Goal: Check status

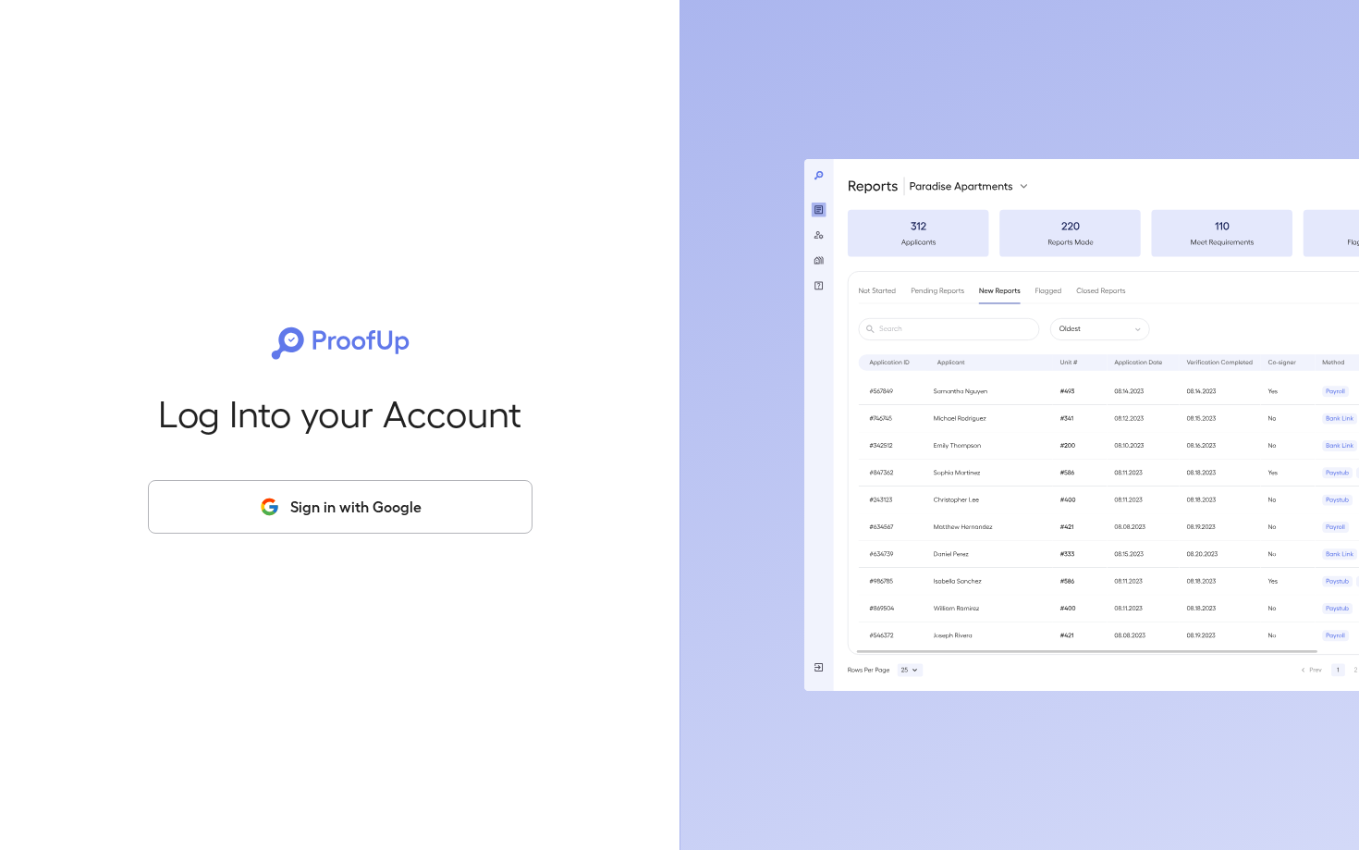
click at [418, 495] on button "Sign in with Google" at bounding box center [340, 507] width 385 height 54
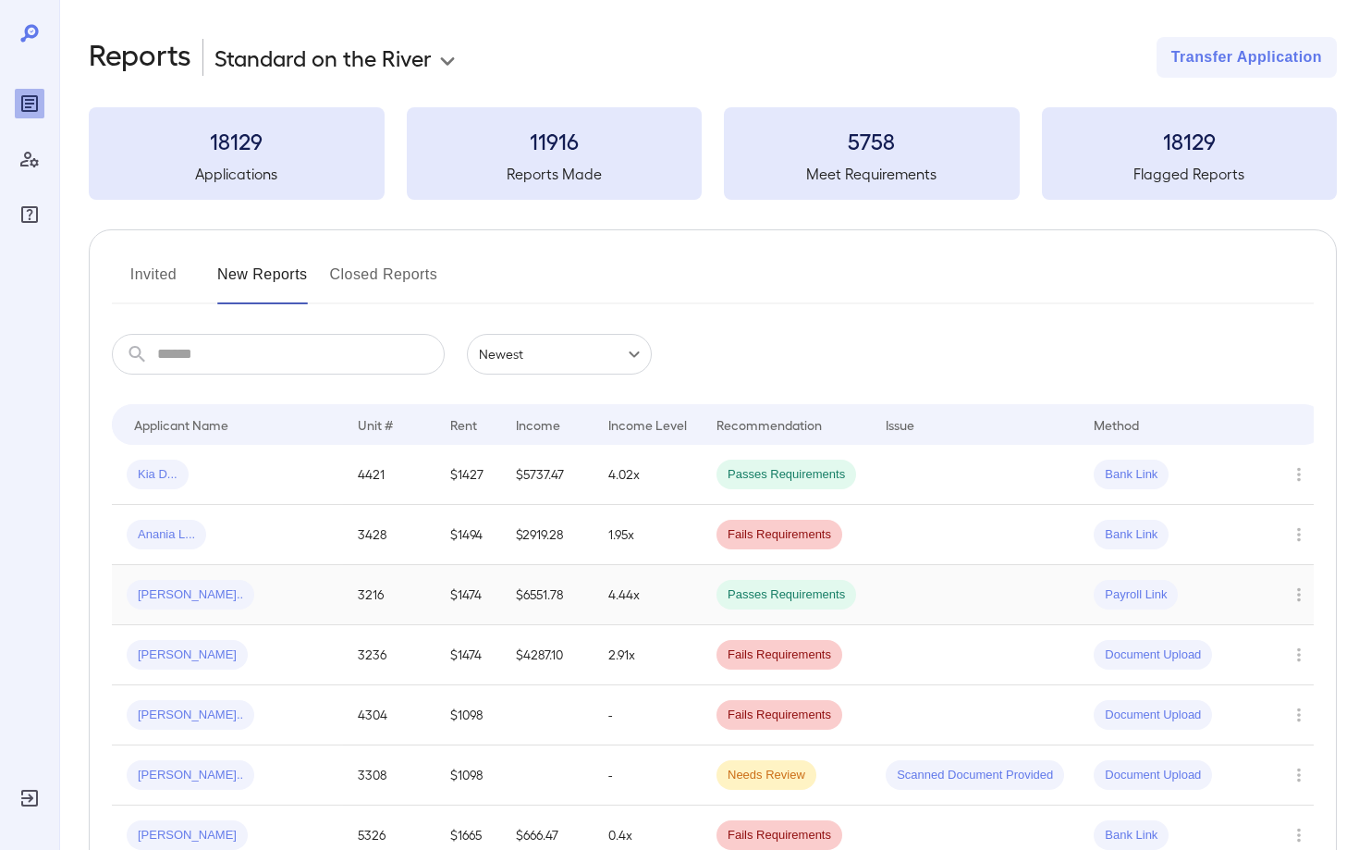
click at [170, 593] on span "[PERSON_NAME].." at bounding box center [191, 595] width 128 height 18
